Goal: Task Accomplishment & Management: Manage account settings

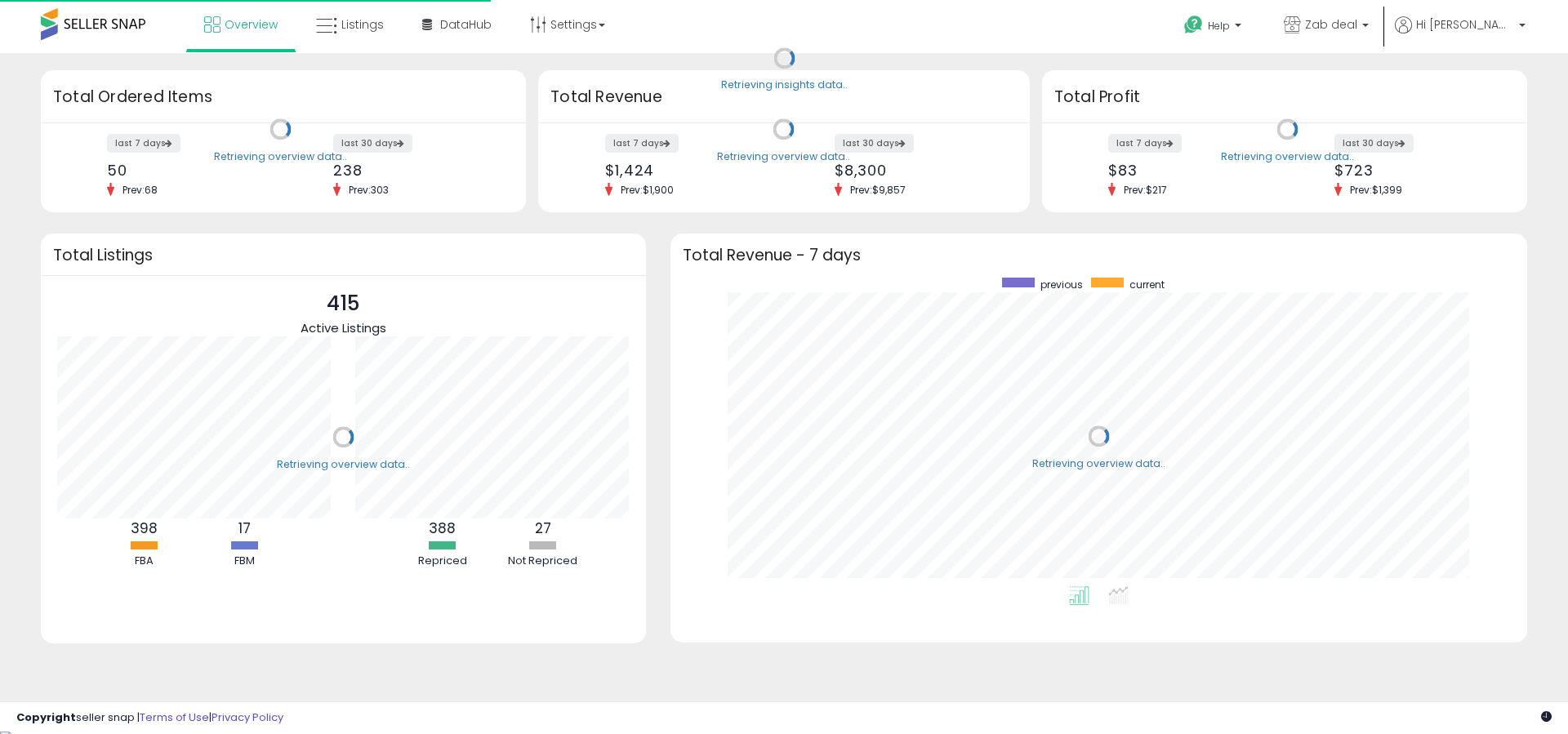
scroll to position [308, 824]
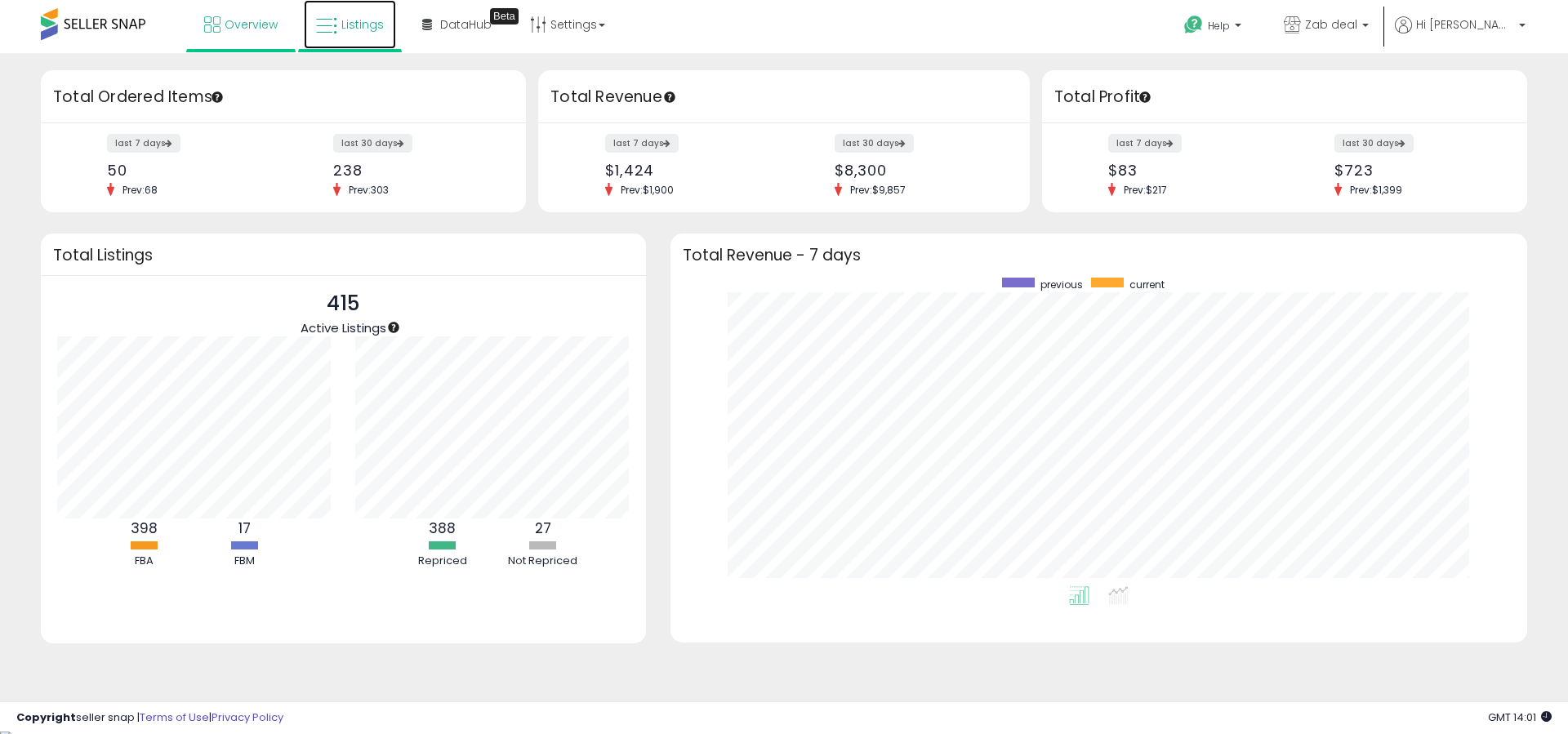
click at [337, 39] on link "Listings" at bounding box center [349, 24] width 92 height 49
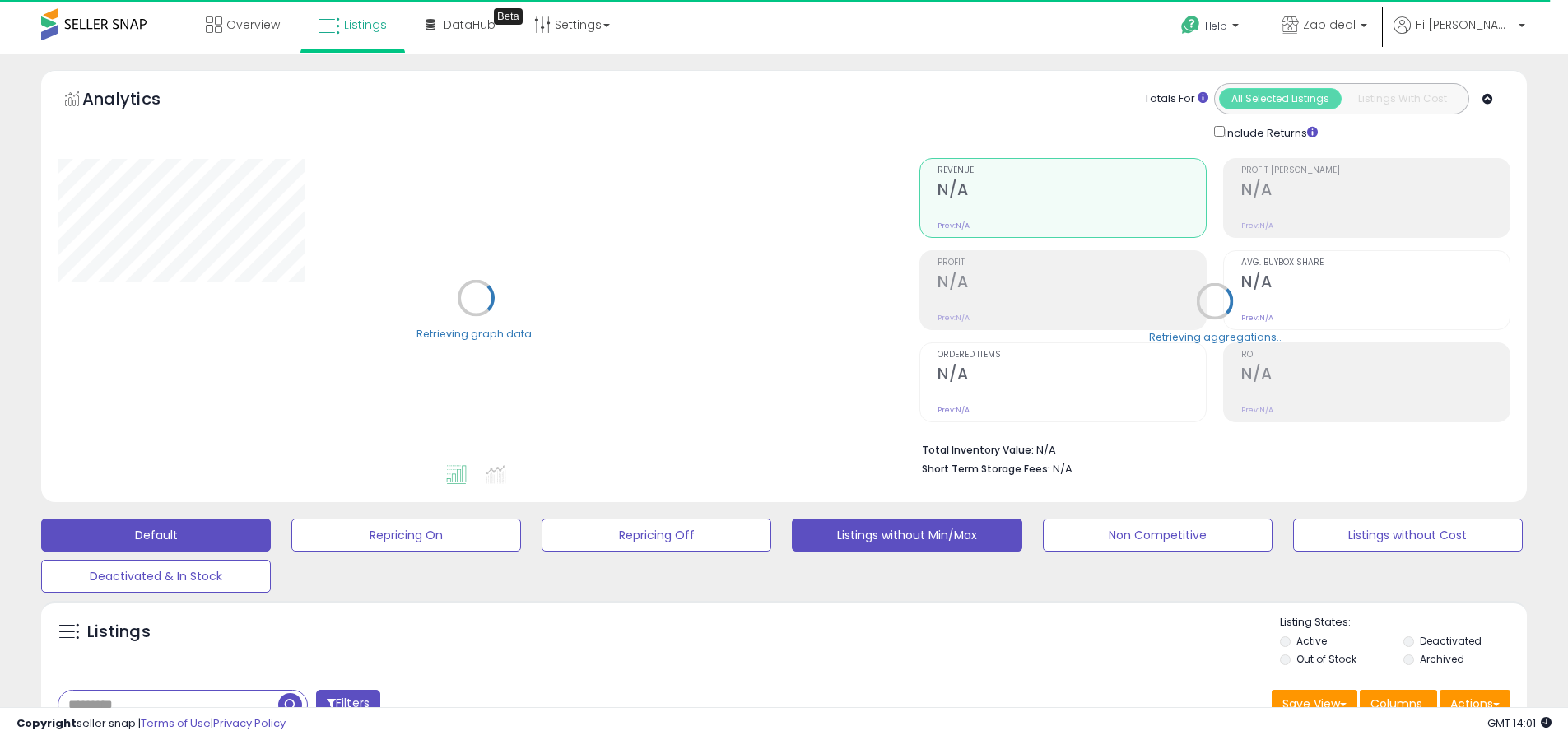
scroll to position [558, 0]
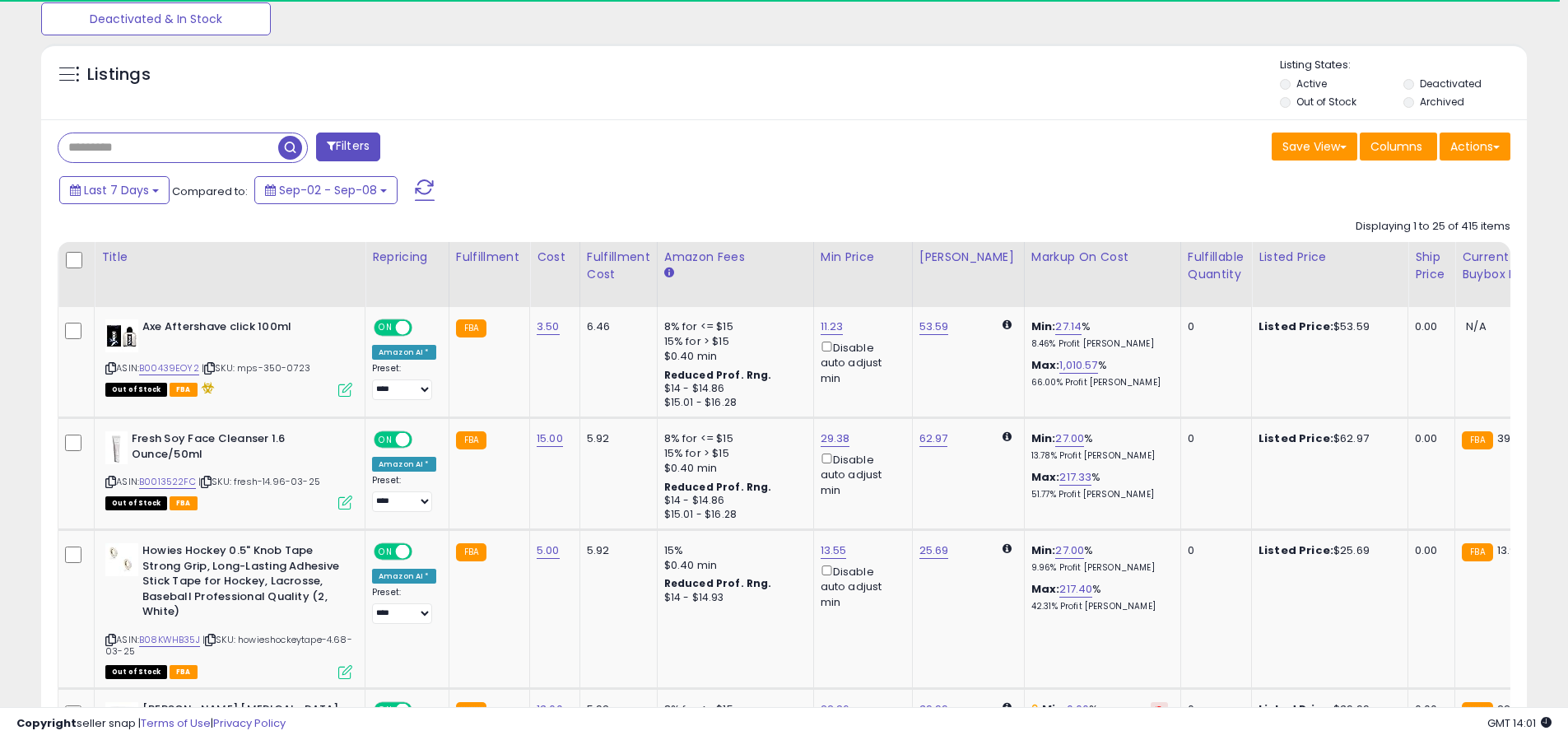
click at [1327, 102] on label "Out of Stock" at bounding box center [1326, 102] width 60 height 14
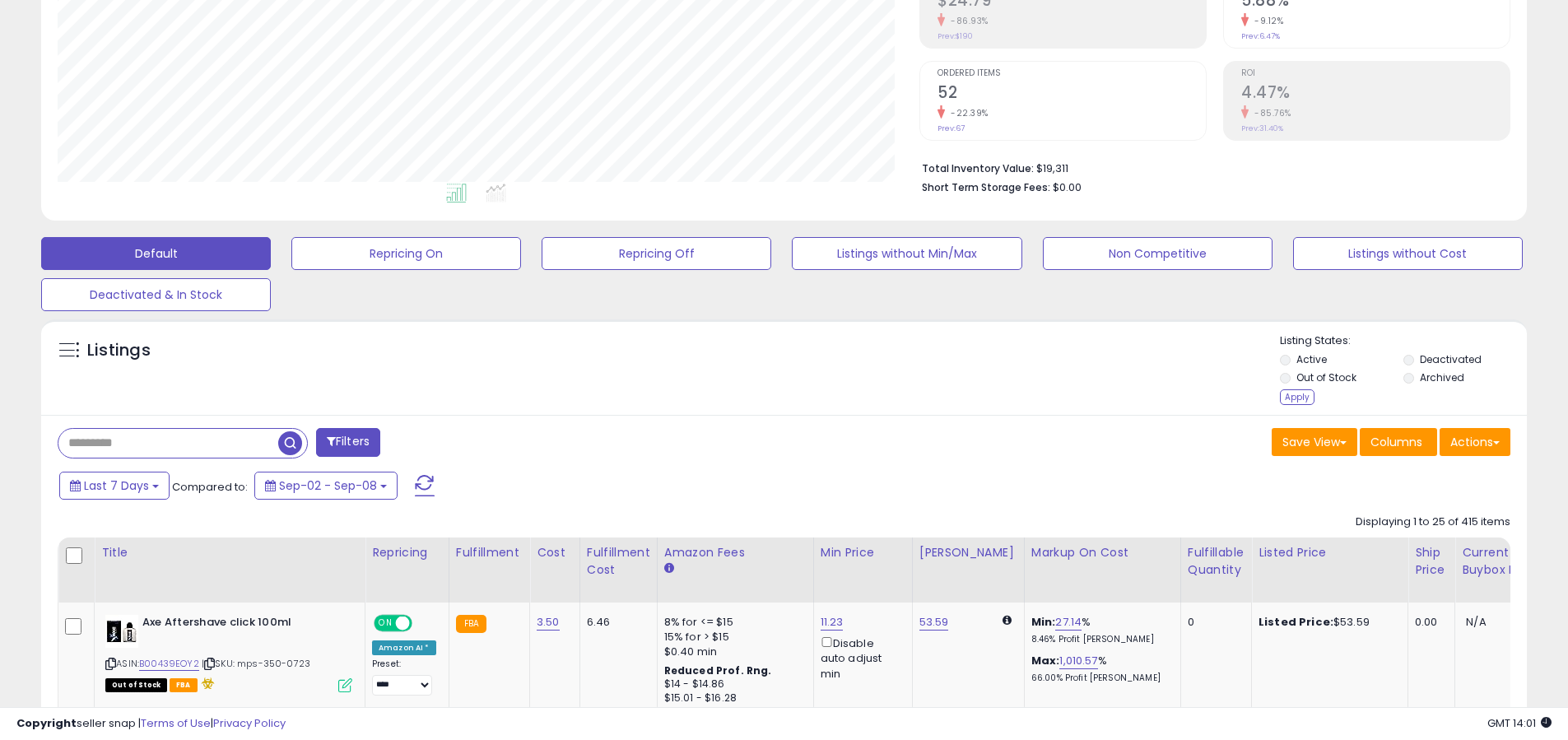
scroll to position [212, 0]
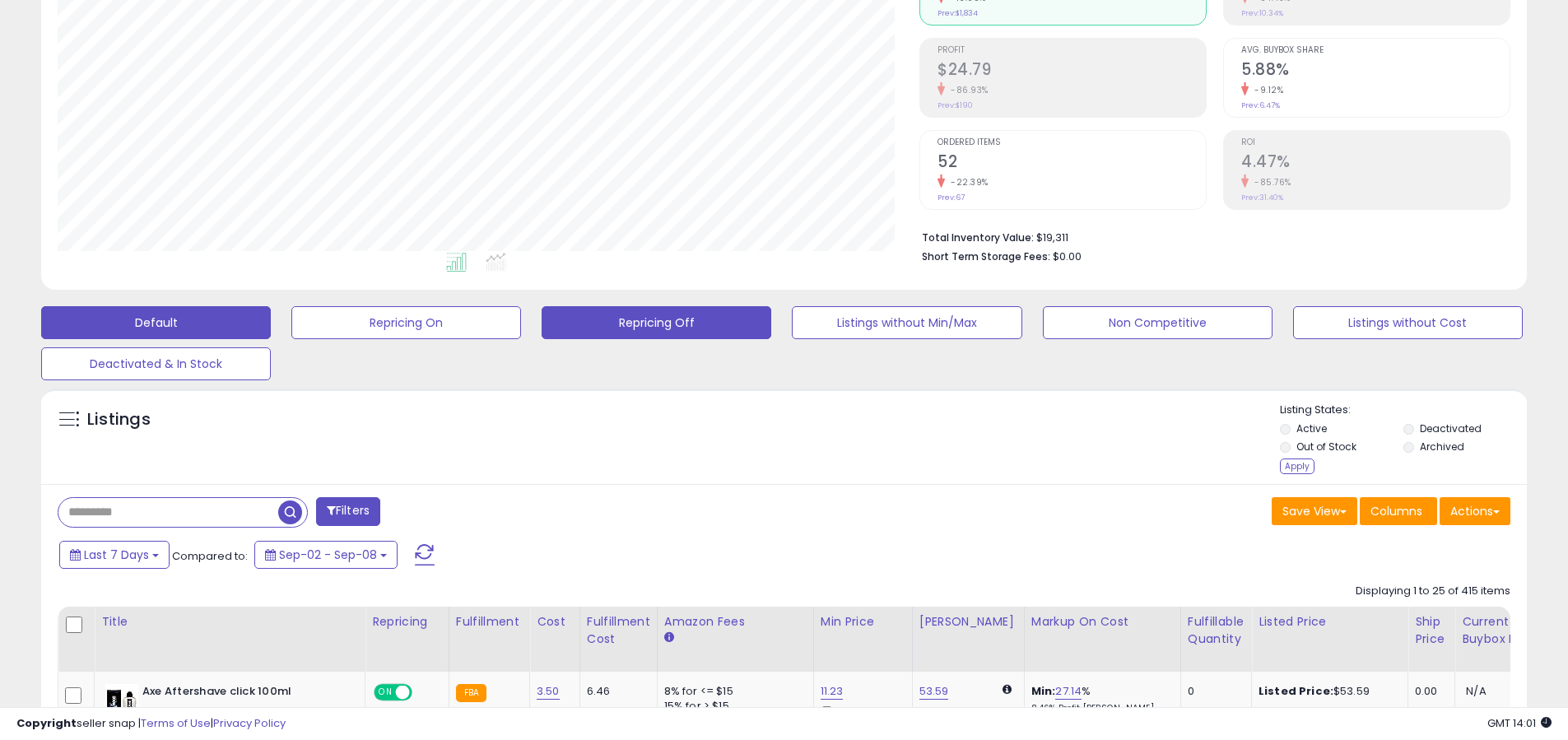
click at [639, 319] on button "Repricing Off" at bounding box center [655, 322] width 229 height 33
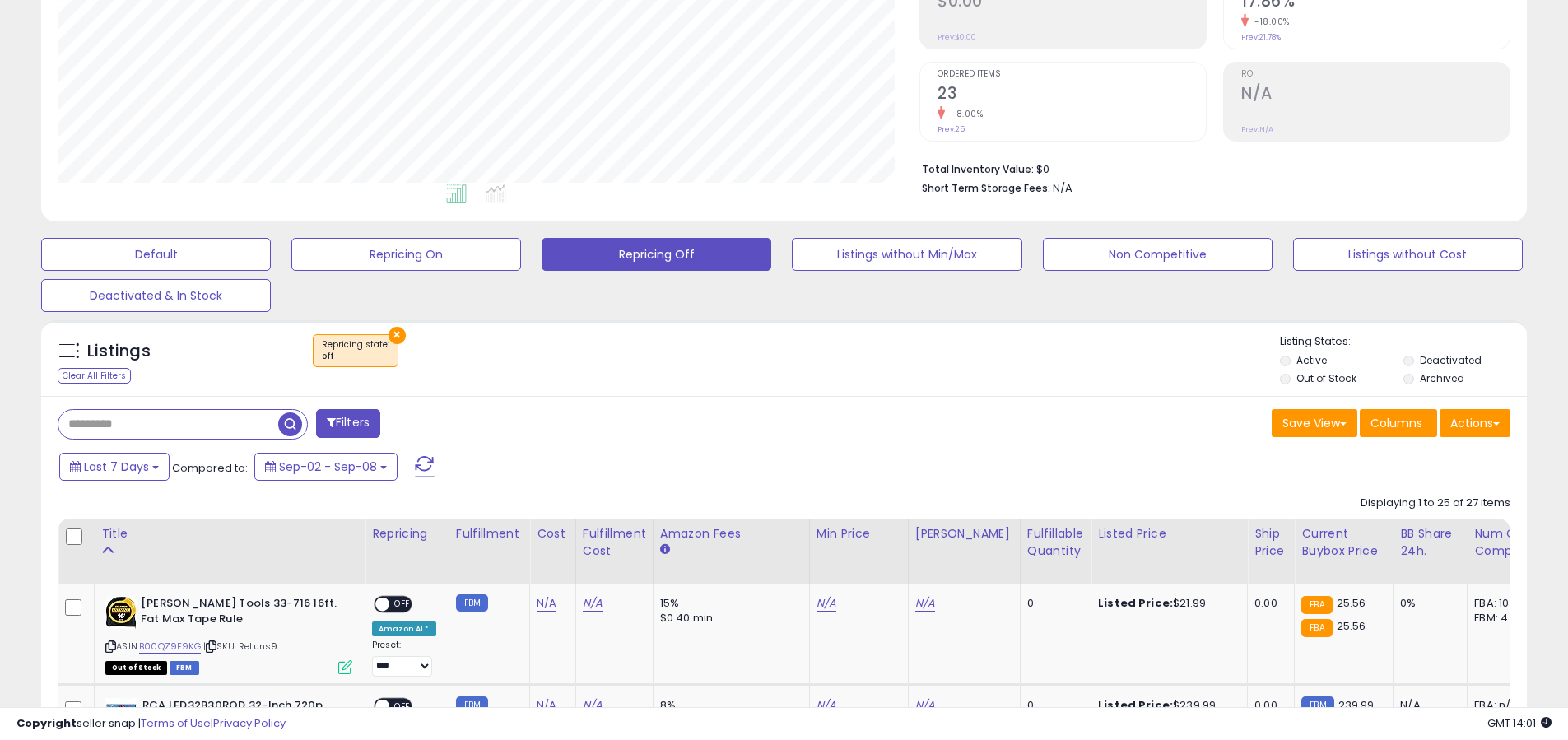
scroll to position [338, 862]
click at [1322, 379] on label "Out of Stock" at bounding box center [1326, 378] width 60 height 14
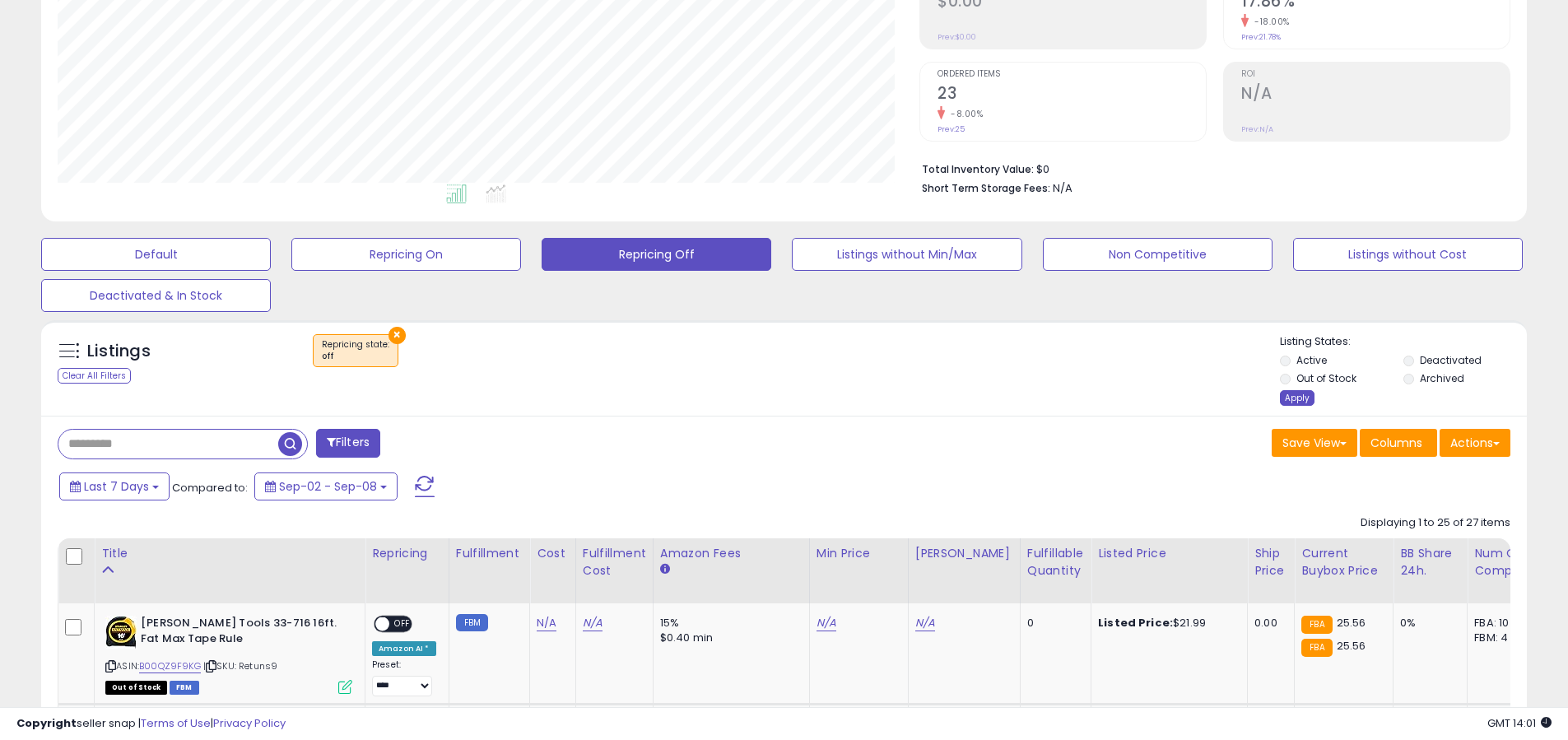
click at [1298, 401] on div "Apply" at bounding box center [1297, 398] width 35 height 15
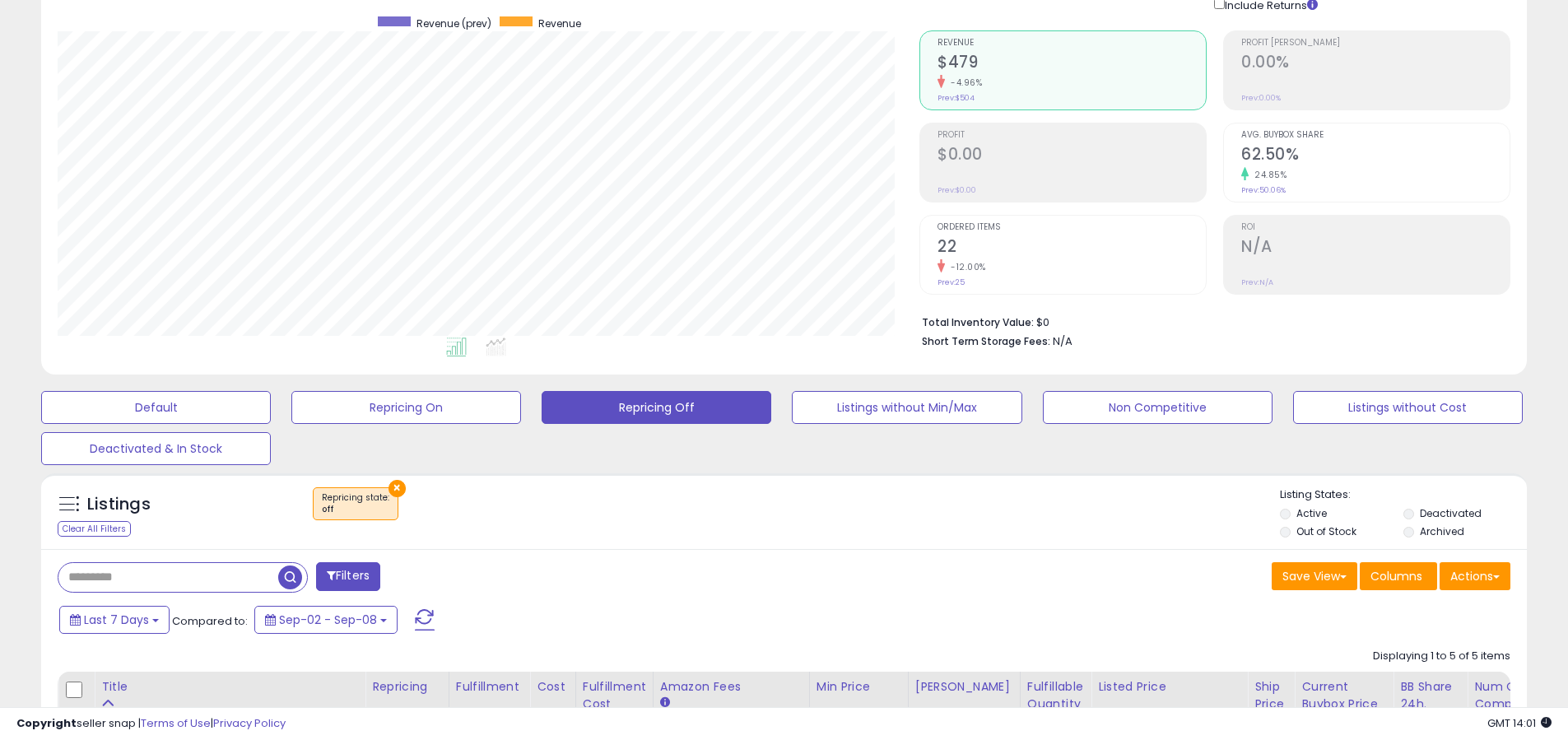
scroll to position [0, 0]
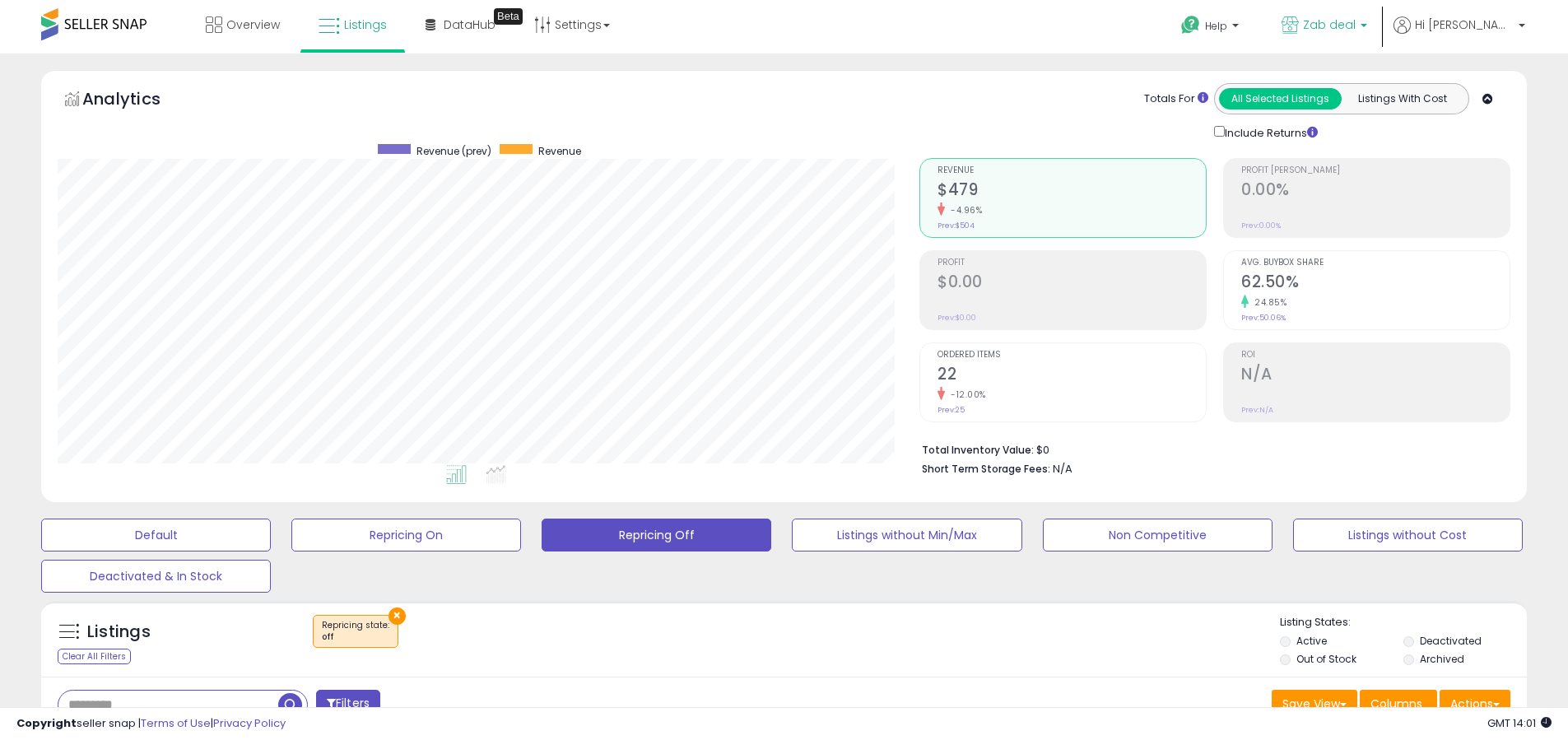
click at [1367, 30] on p "Zab deal" at bounding box center [1324, 26] width 85 height 20
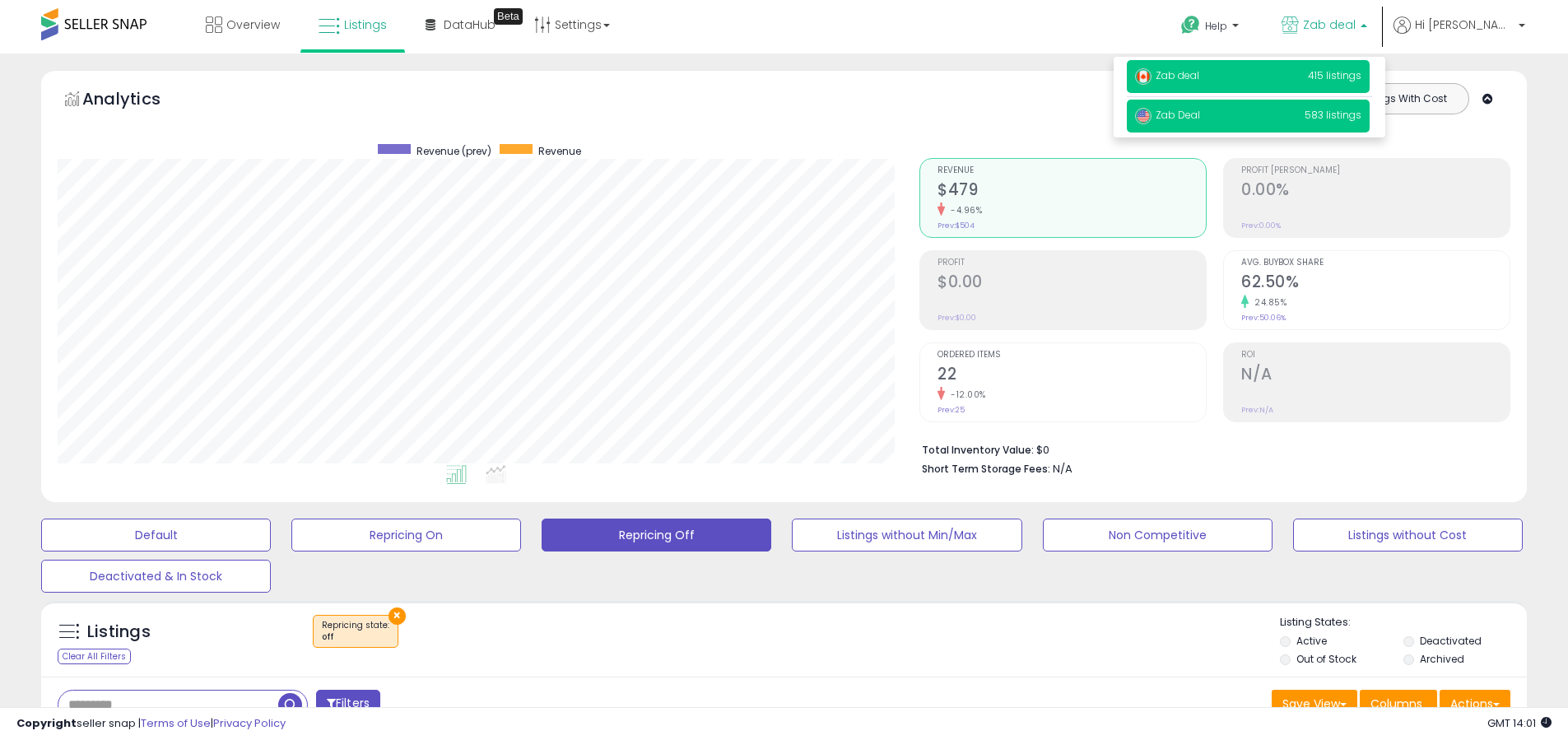
click at [1362, 115] on span "583 listings" at bounding box center [1333, 114] width 57 height 14
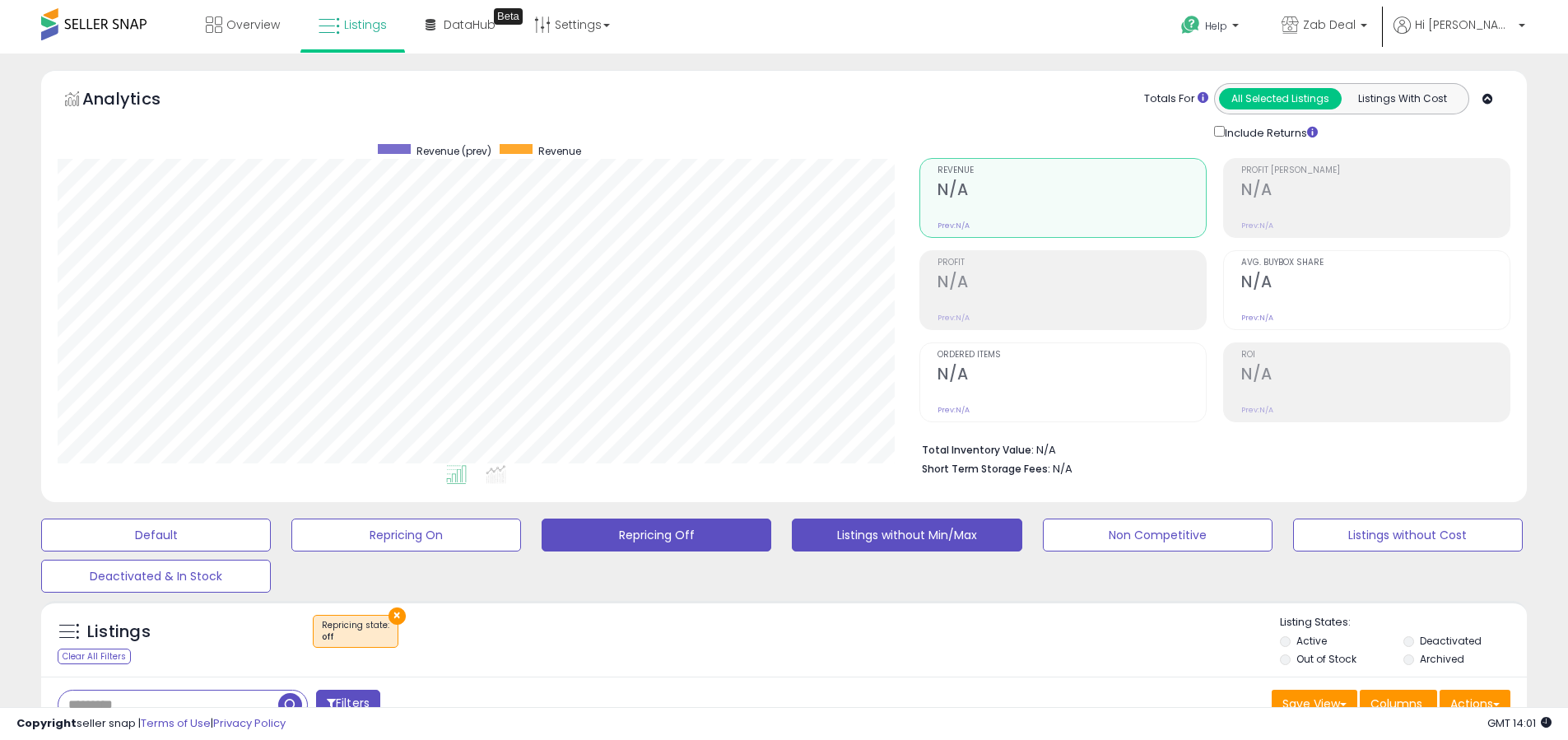
scroll to position [264, 0]
